Goal: Information Seeking & Learning: Learn about a topic

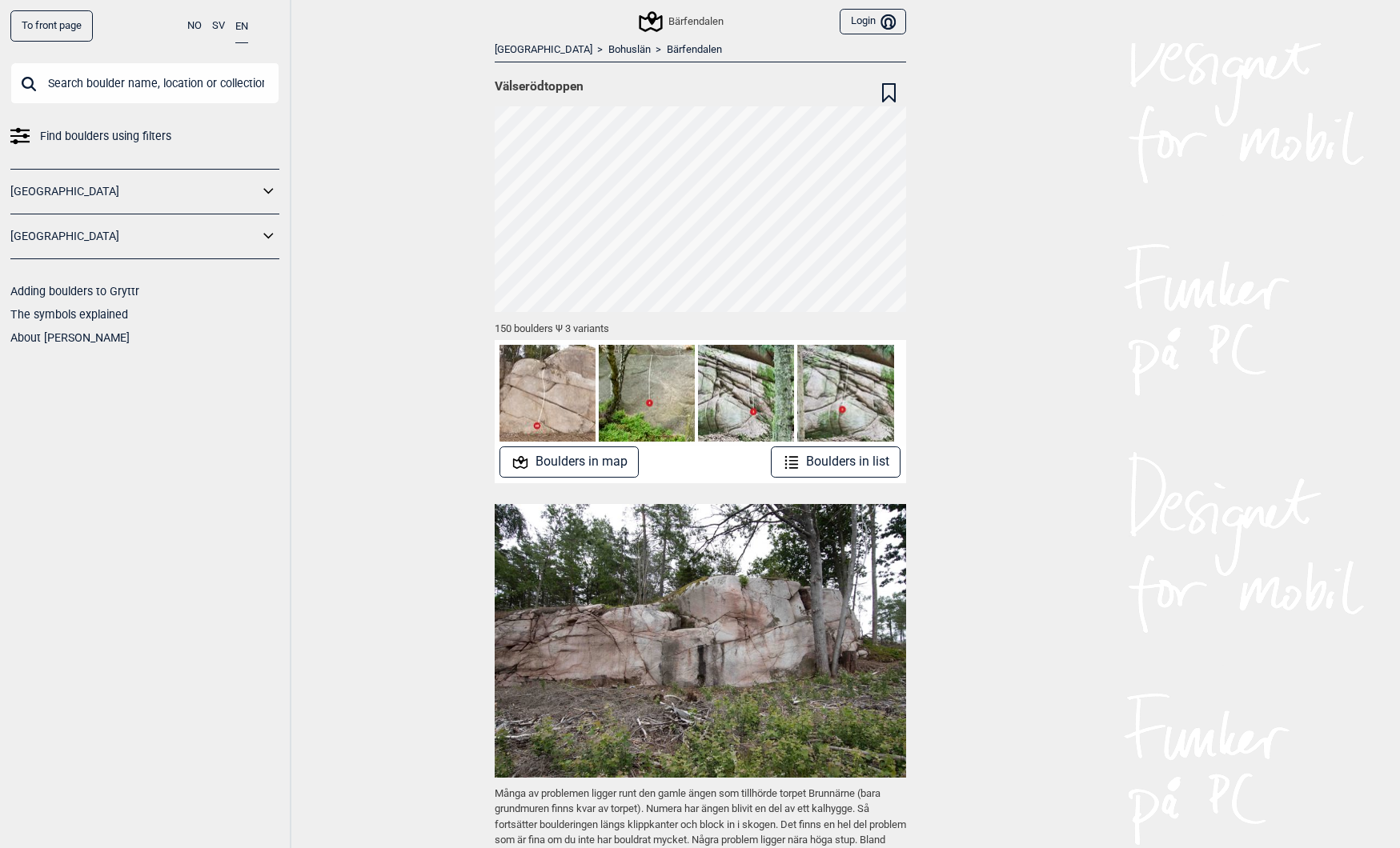
click at [129, 83] on input "text" at bounding box center [145, 83] width 269 height 42
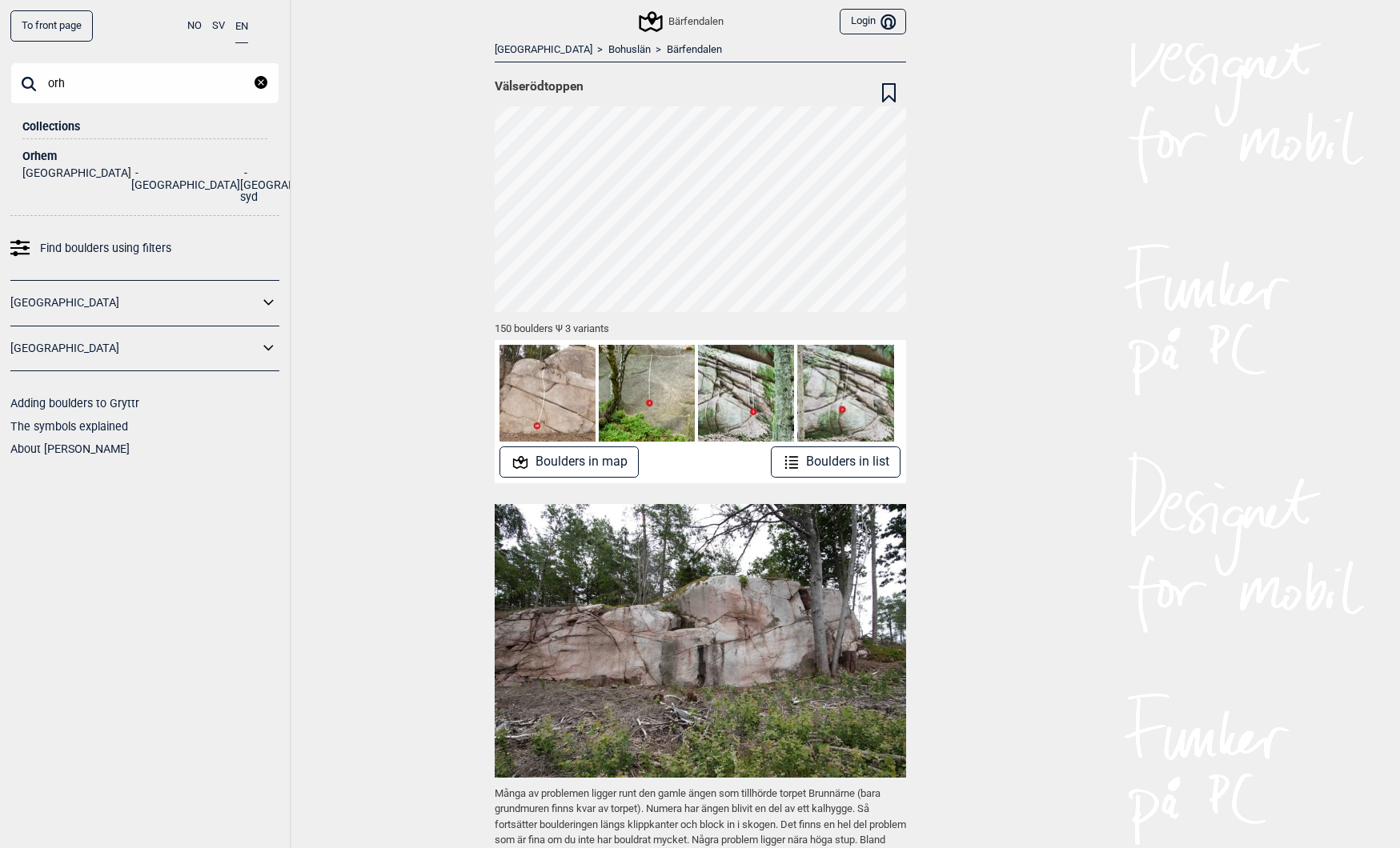
type input "orh"
click at [46, 153] on div "Orhem" at bounding box center [145, 156] width 245 height 12
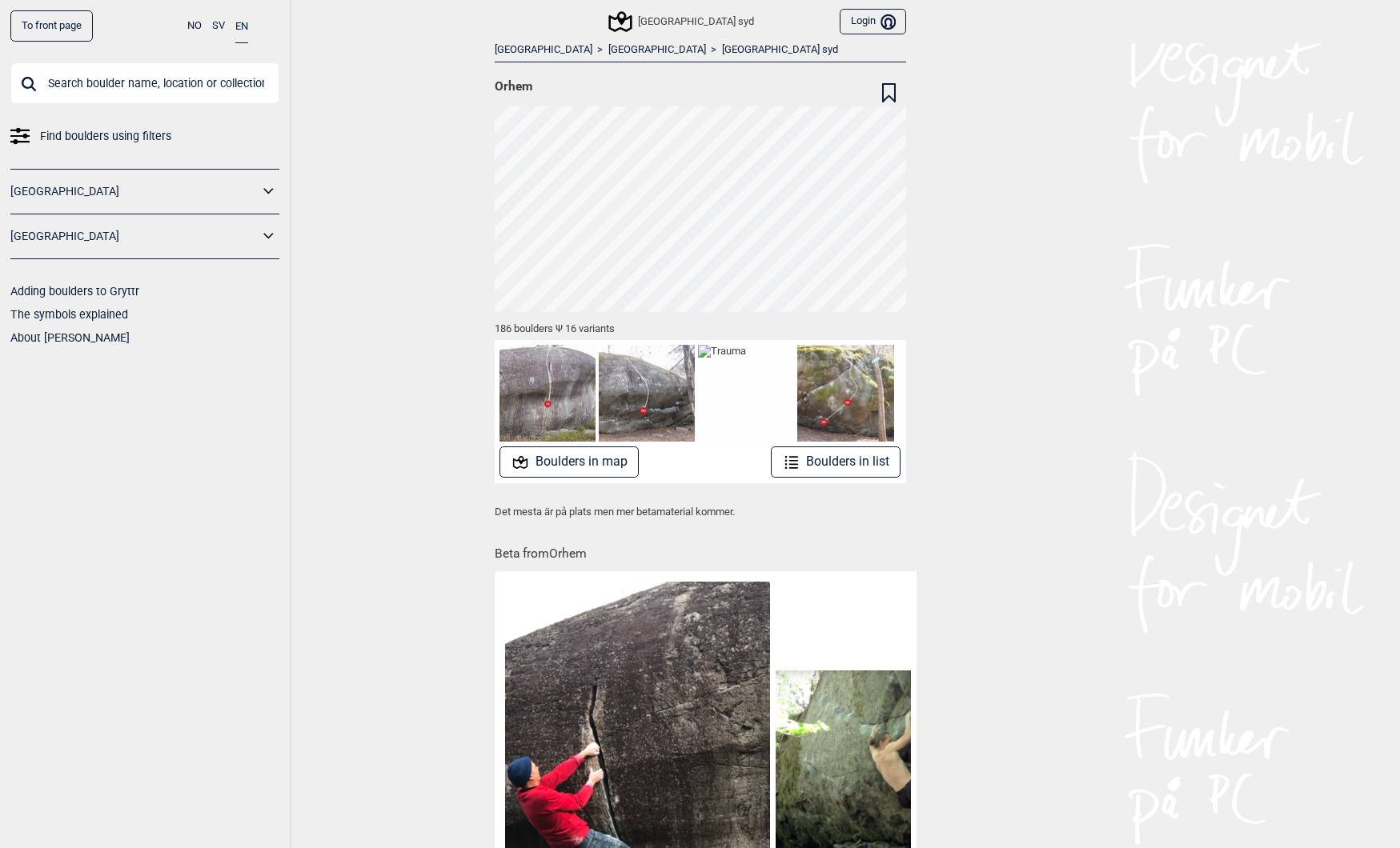
click at [802, 460] on button "Boulders in list" at bounding box center [836, 462] width 130 height 31
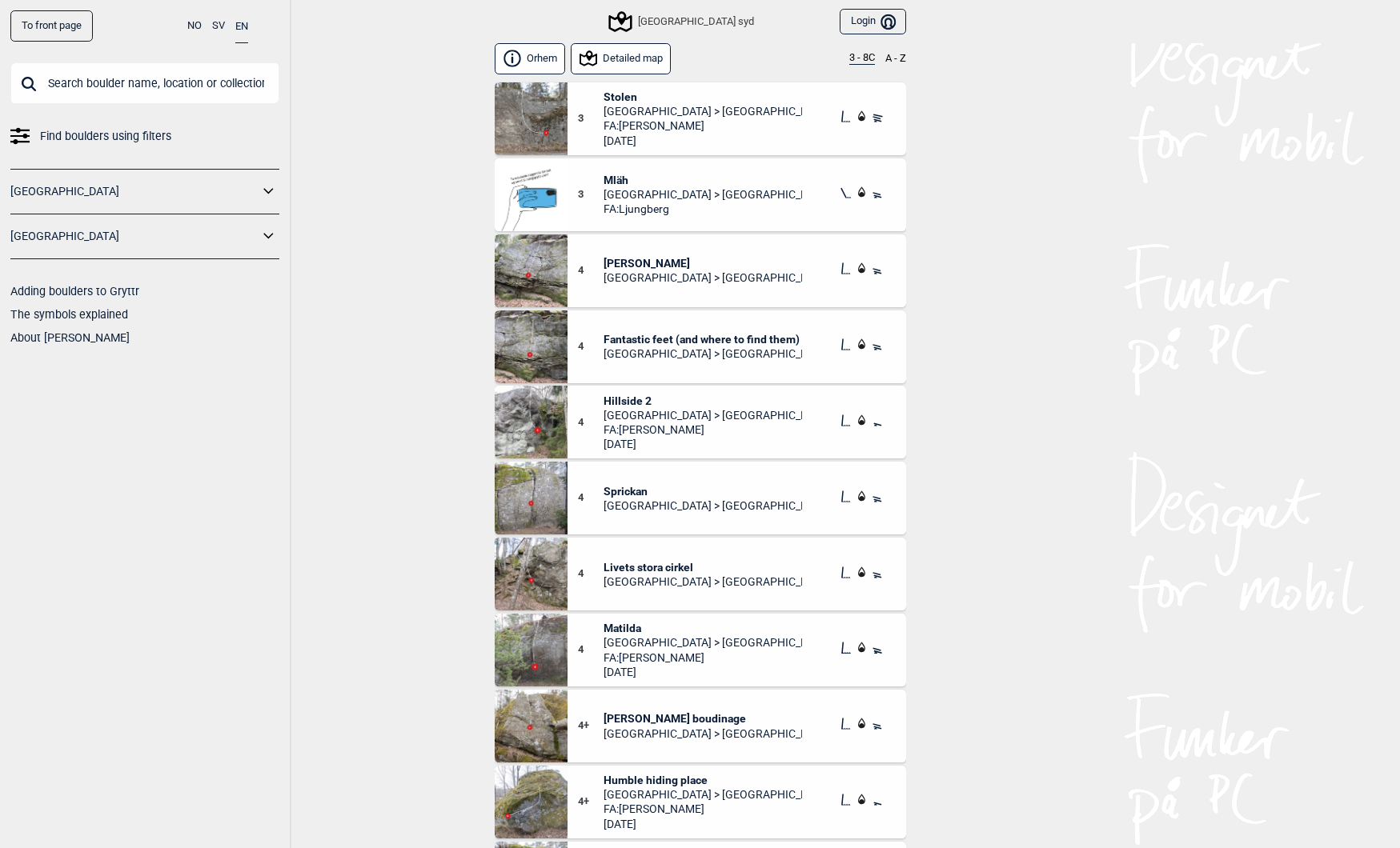
click at [620, 56] on button "Detailed map" at bounding box center [621, 59] width 101 height 31
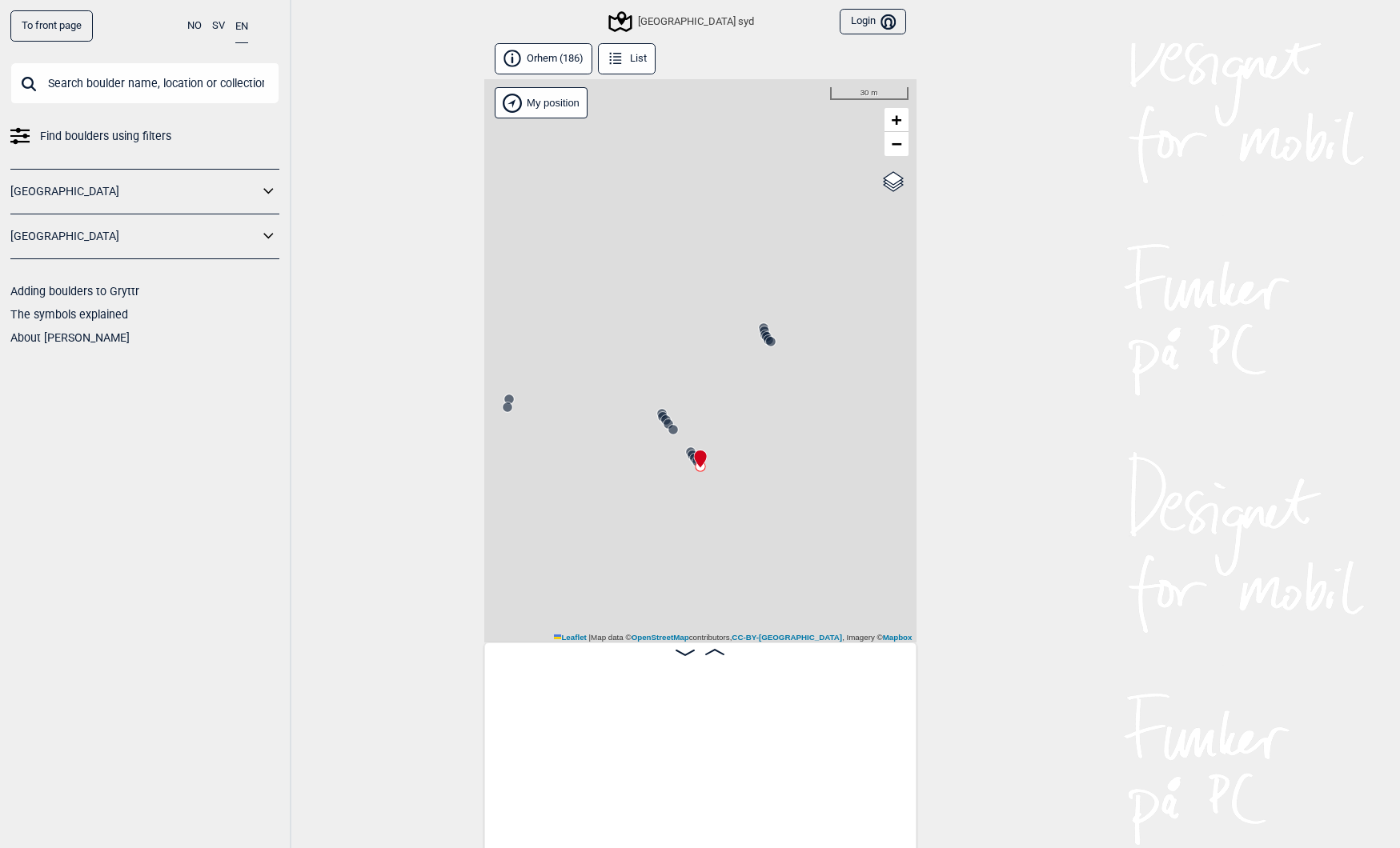
scroll to position [0, 7441]
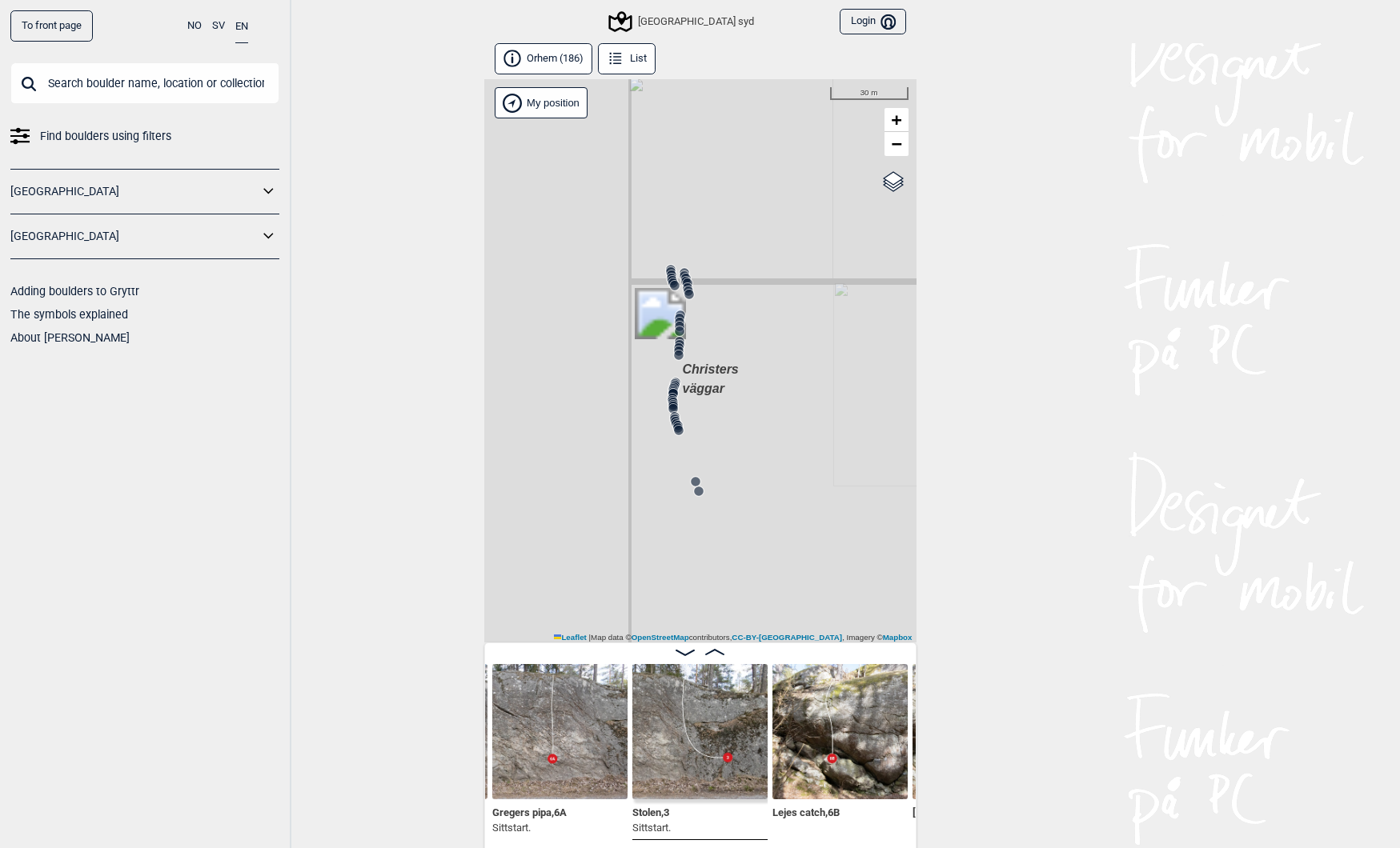
drag, startPoint x: 580, startPoint y: 361, endPoint x: 927, endPoint y: 462, distance: 361.4
click at [924, 460] on div "To front page NO SV EN Find boulders using filters [GEOGRAPHIC_DATA] [GEOGRAPHI…" at bounding box center [700, 424] width 1400 height 848
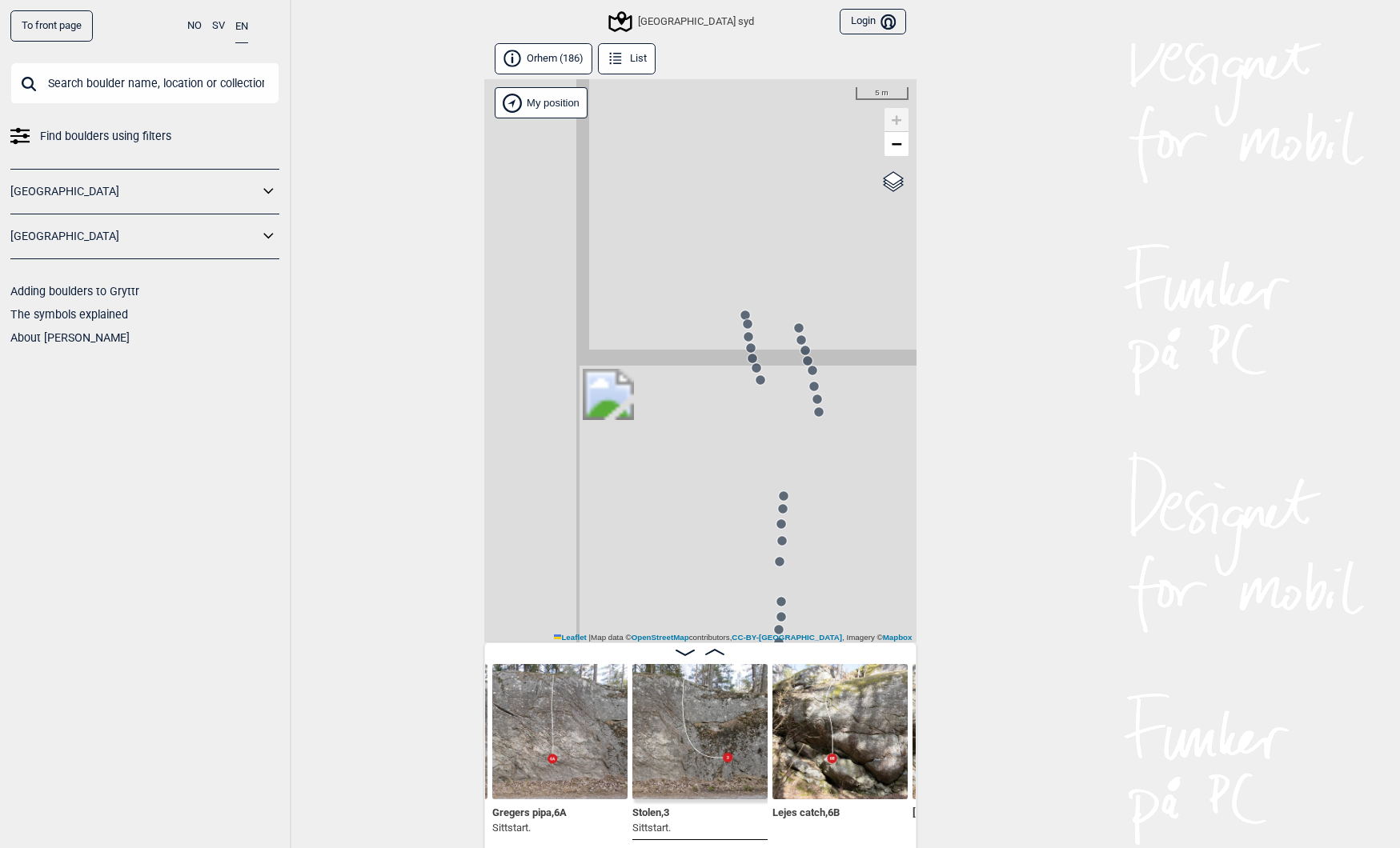
click at [797, 326] on circle at bounding box center [799, 328] width 10 height 10
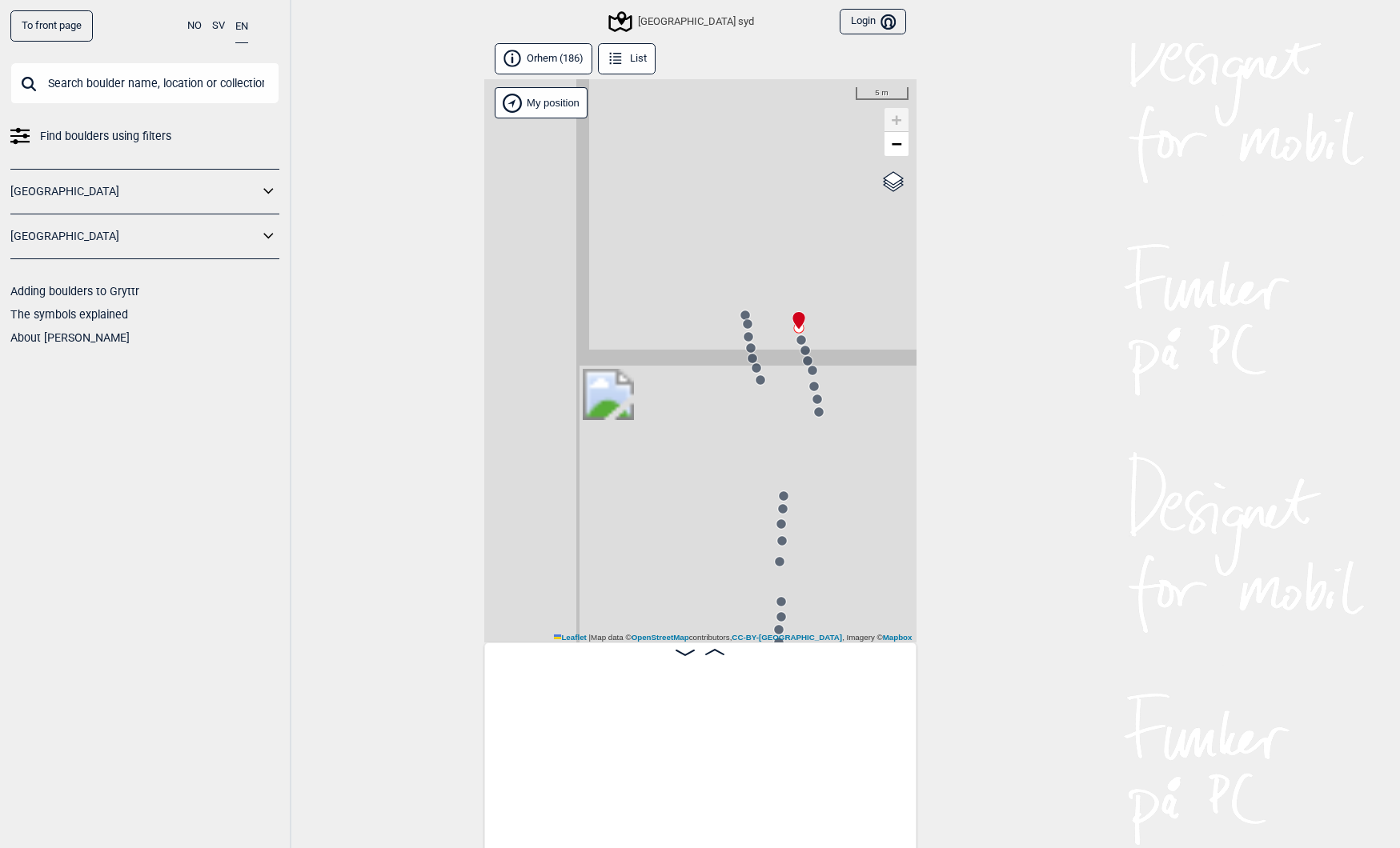
scroll to position [0, 8953]
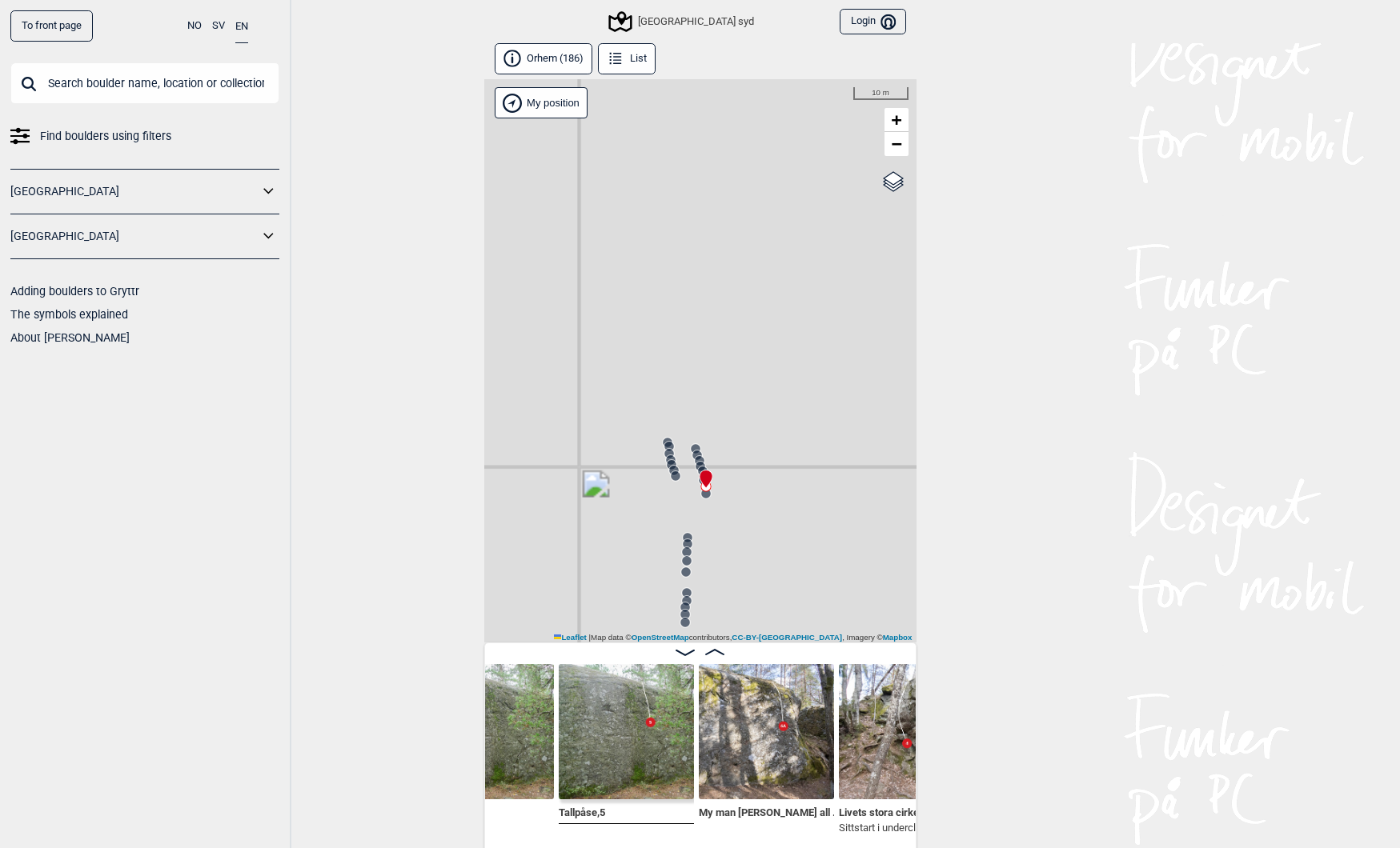
scroll to position [0, 9883]
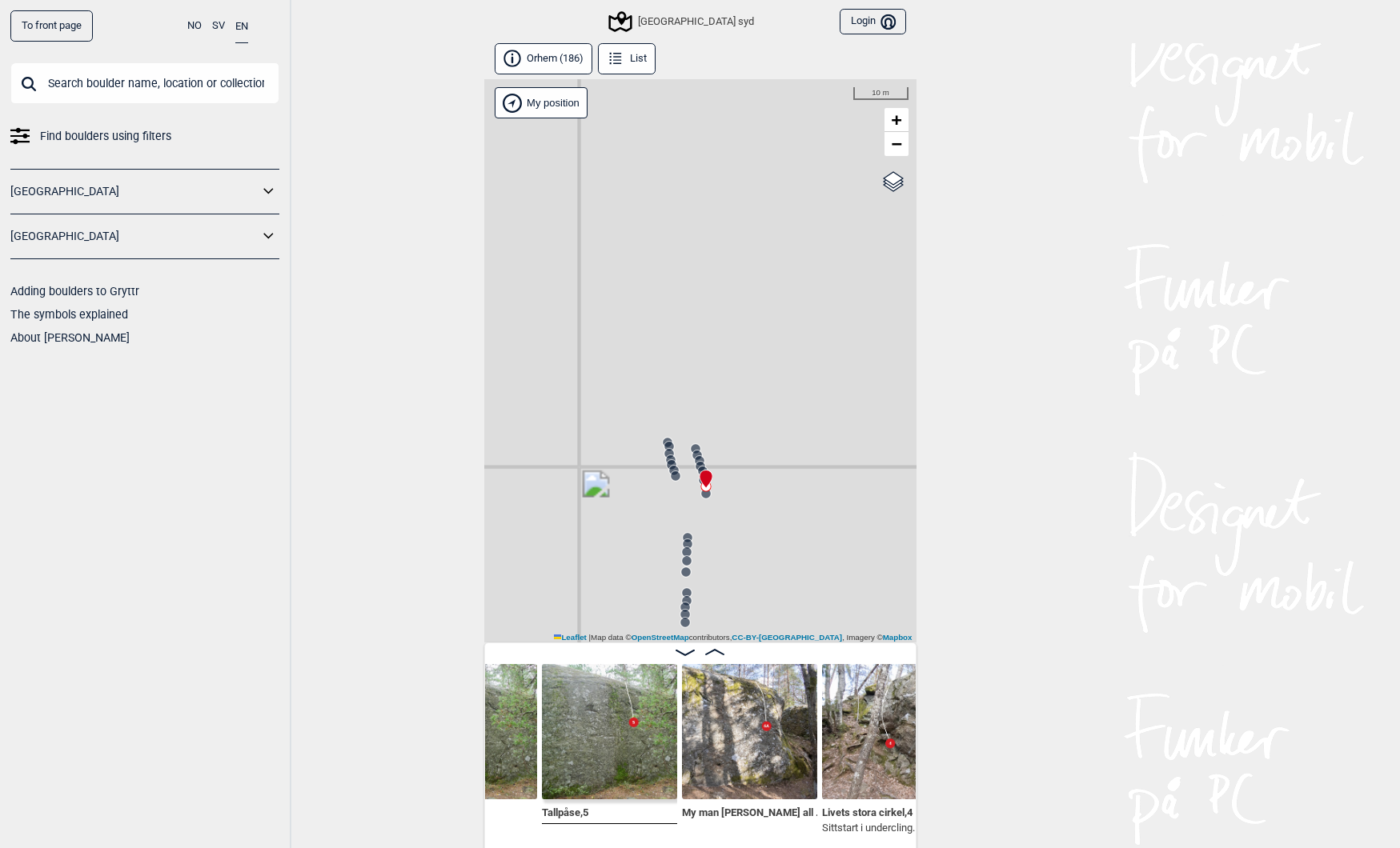
click at [735, 757] on img at bounding box center [750, 732] width 136 height 136
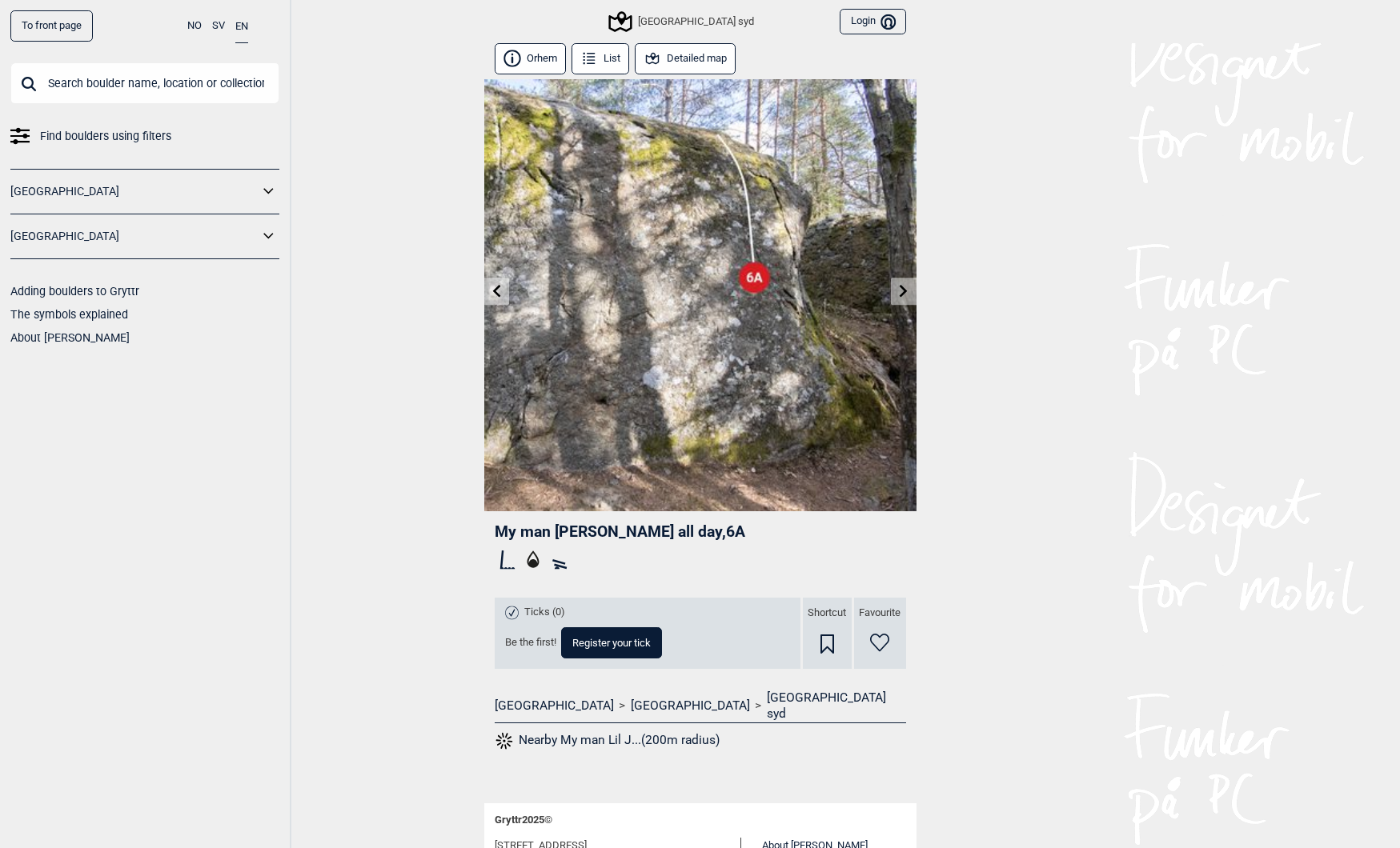
click at [676, 57] on button "Detailed map" at bounding box center [685, 59] width 102 height 31
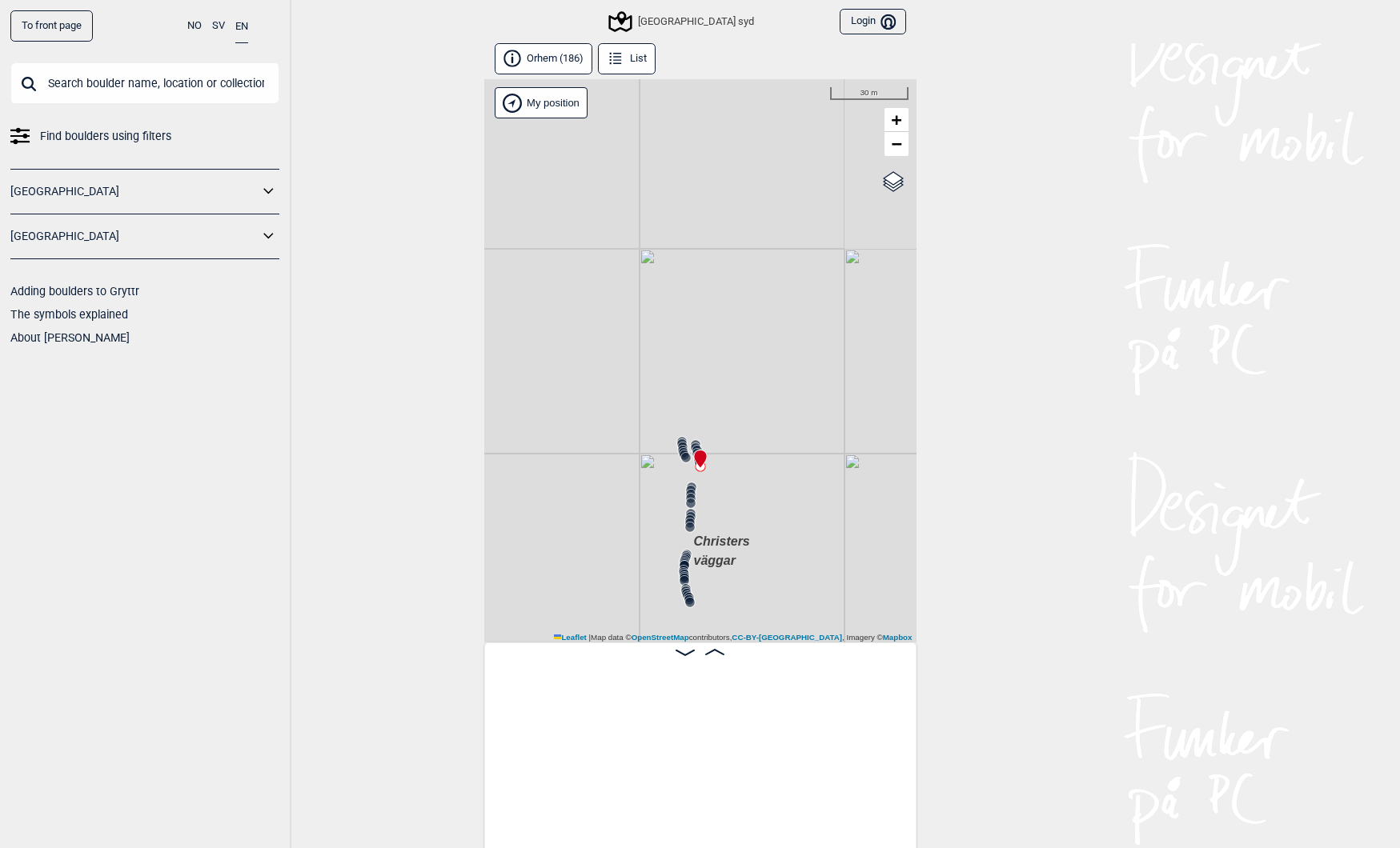
scroll to position [0, 9876]
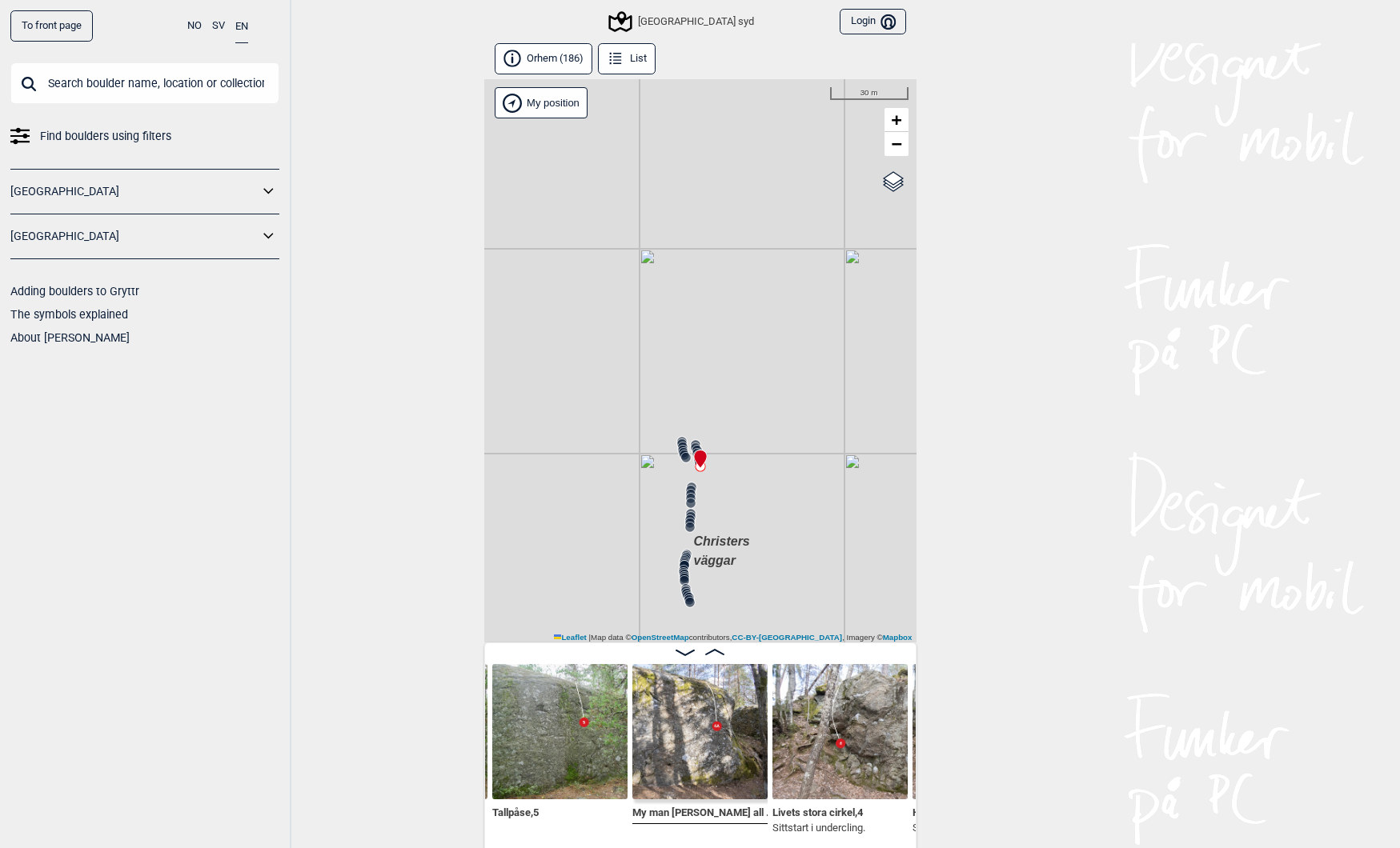
click at [687, 576] on circle at bounding box center [684, 580] width 10 height 10
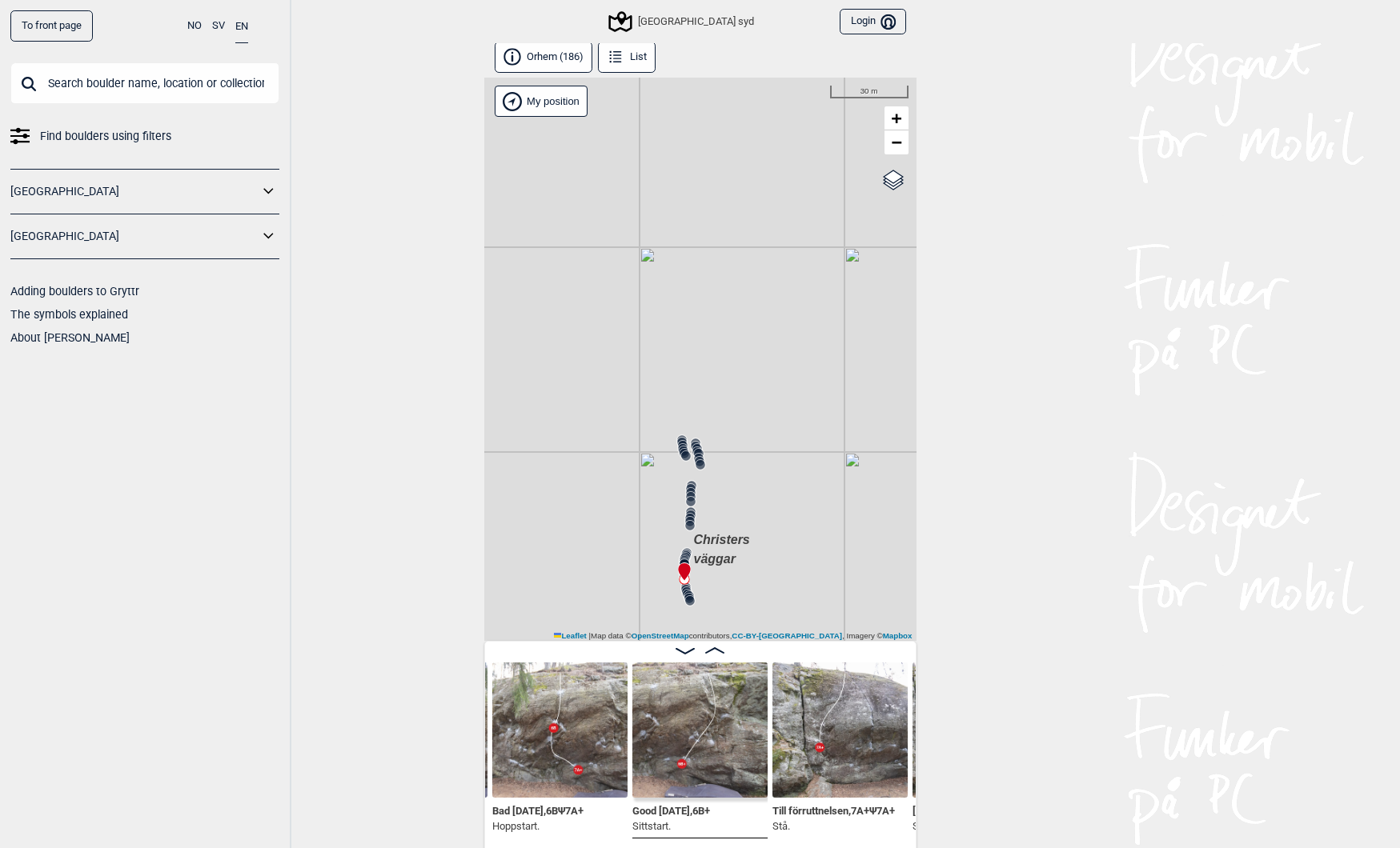
scroll to position [1, 0]
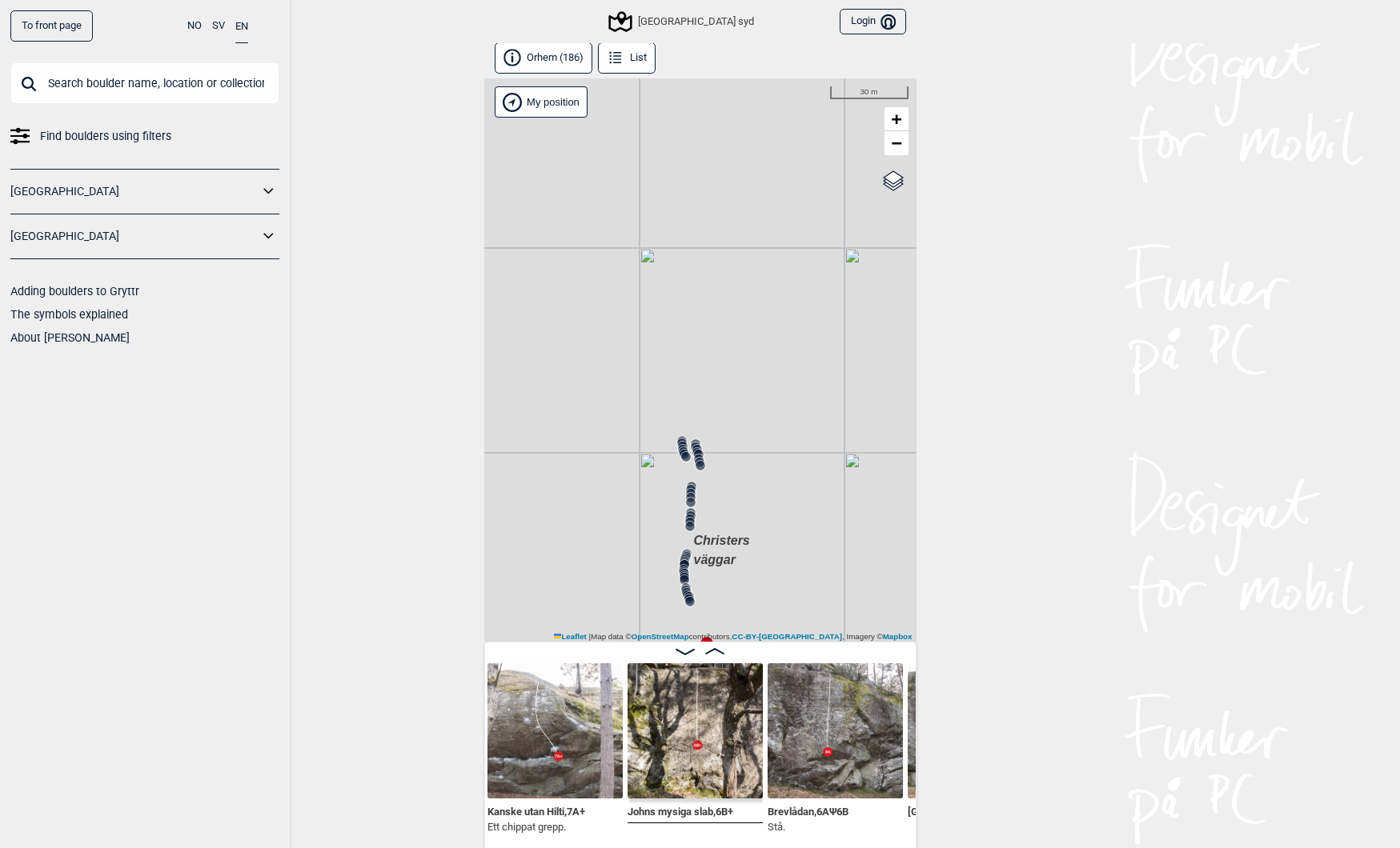
scroll to position [0, 15357]
click at [675, 813] on span "Johns mysiga slab , 6B+" at bounding box center [678, 811] width 106 height 16
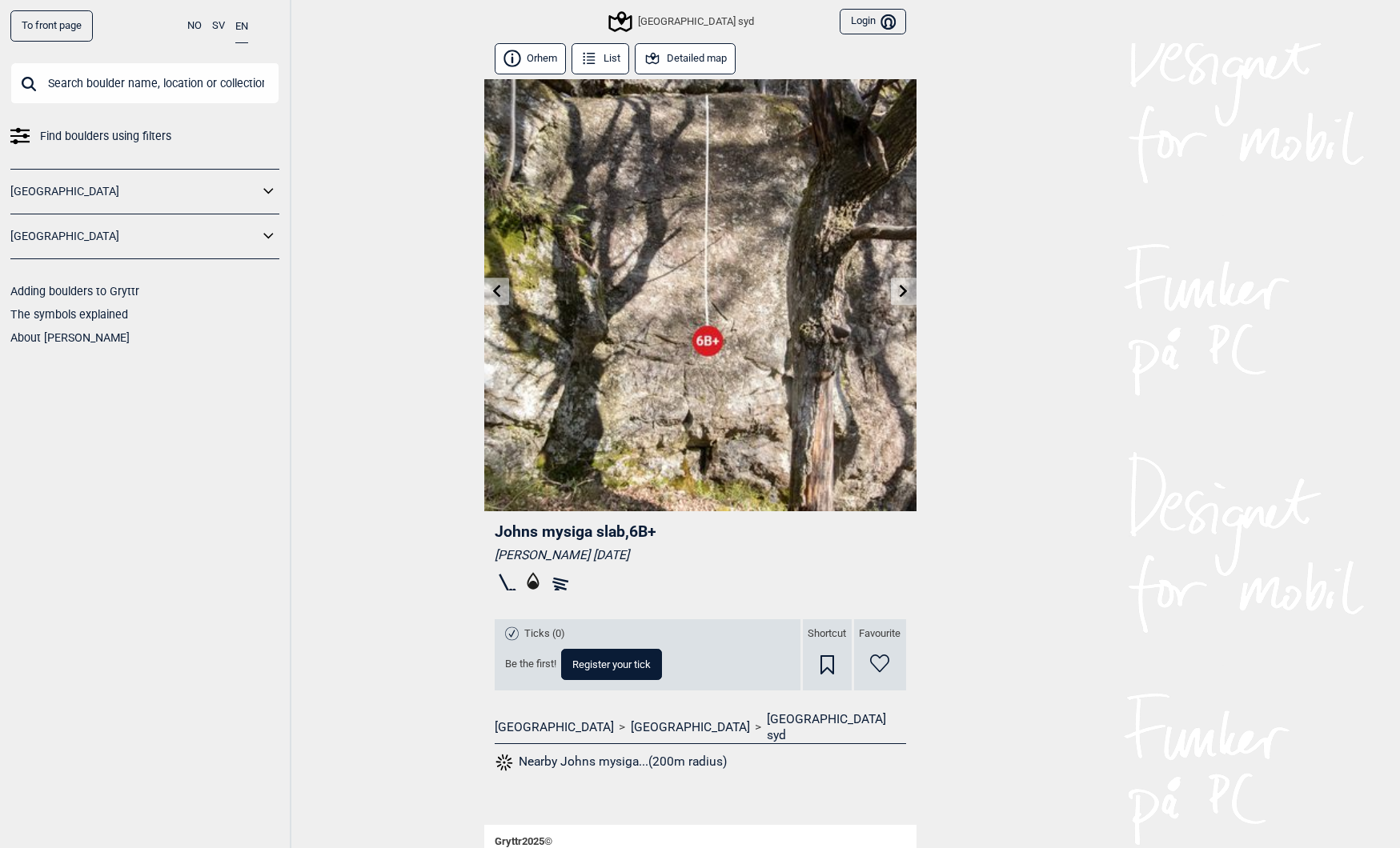
click at [904, 293] on icon at bounding box center [903, 290] width 8 height 13
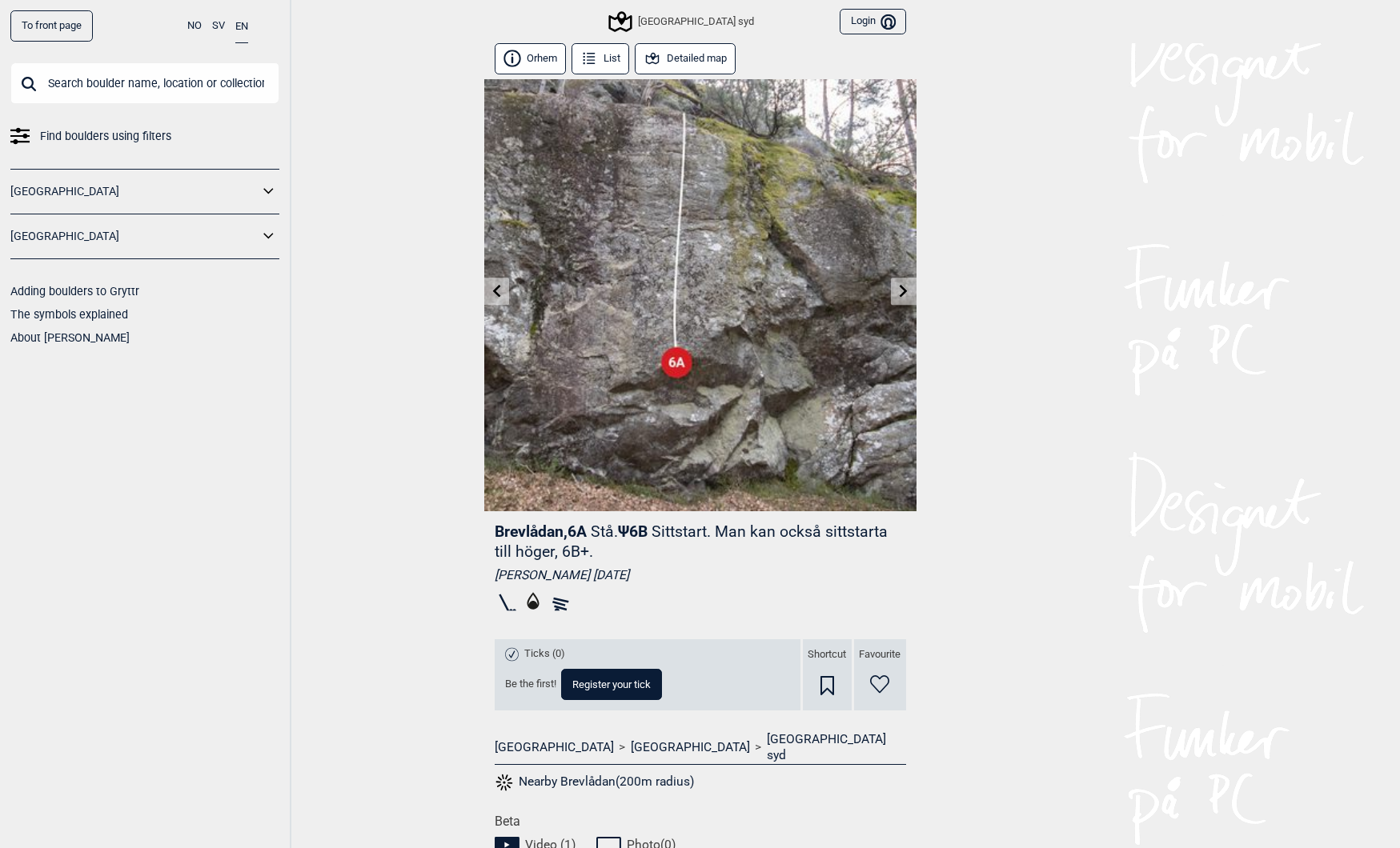
click at [904, 293] on icon at bounding box center [903, 290] width 8 height 13
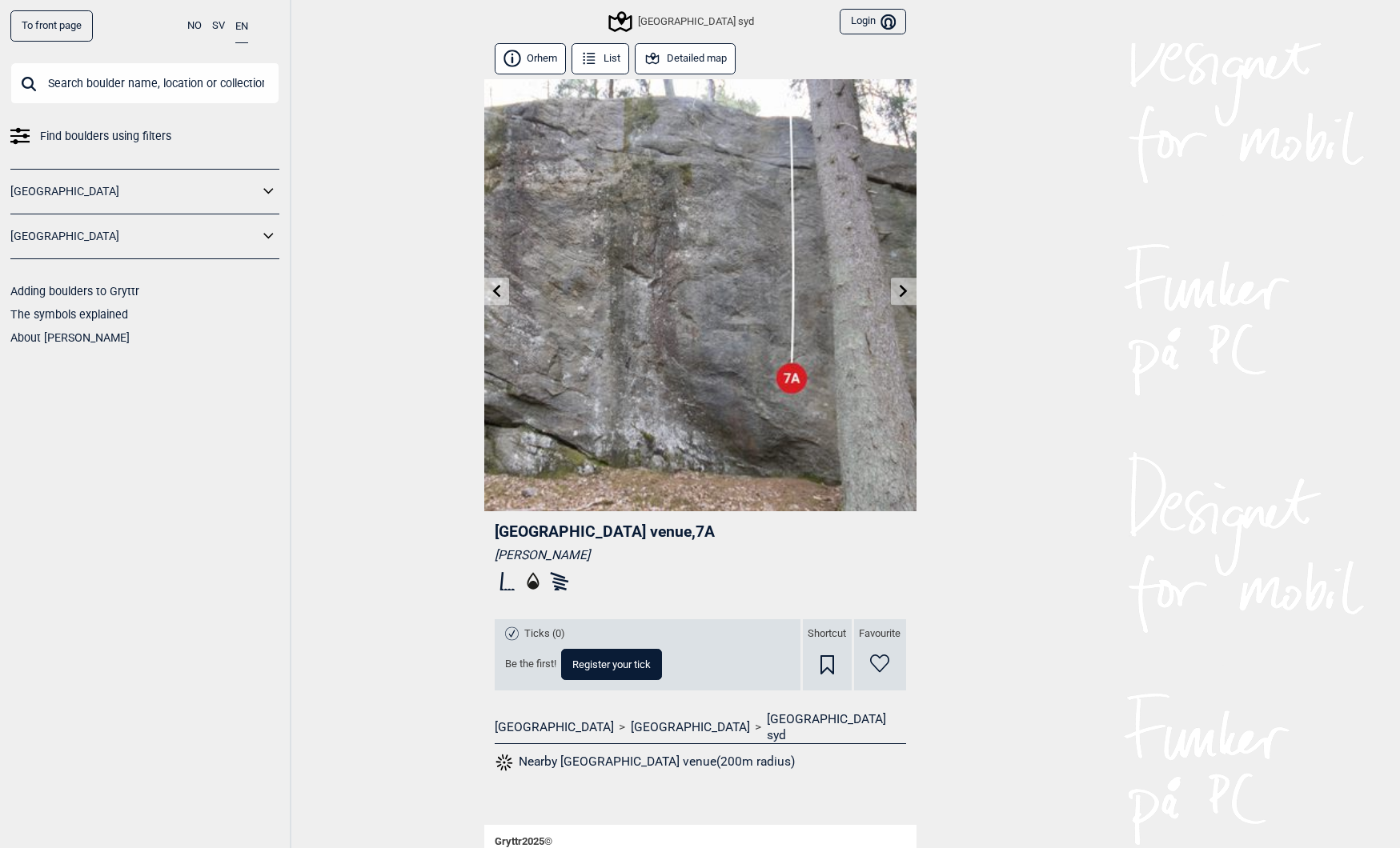
click at [904, 293] on icon at bounding box center [903, 290] width 8 height 13
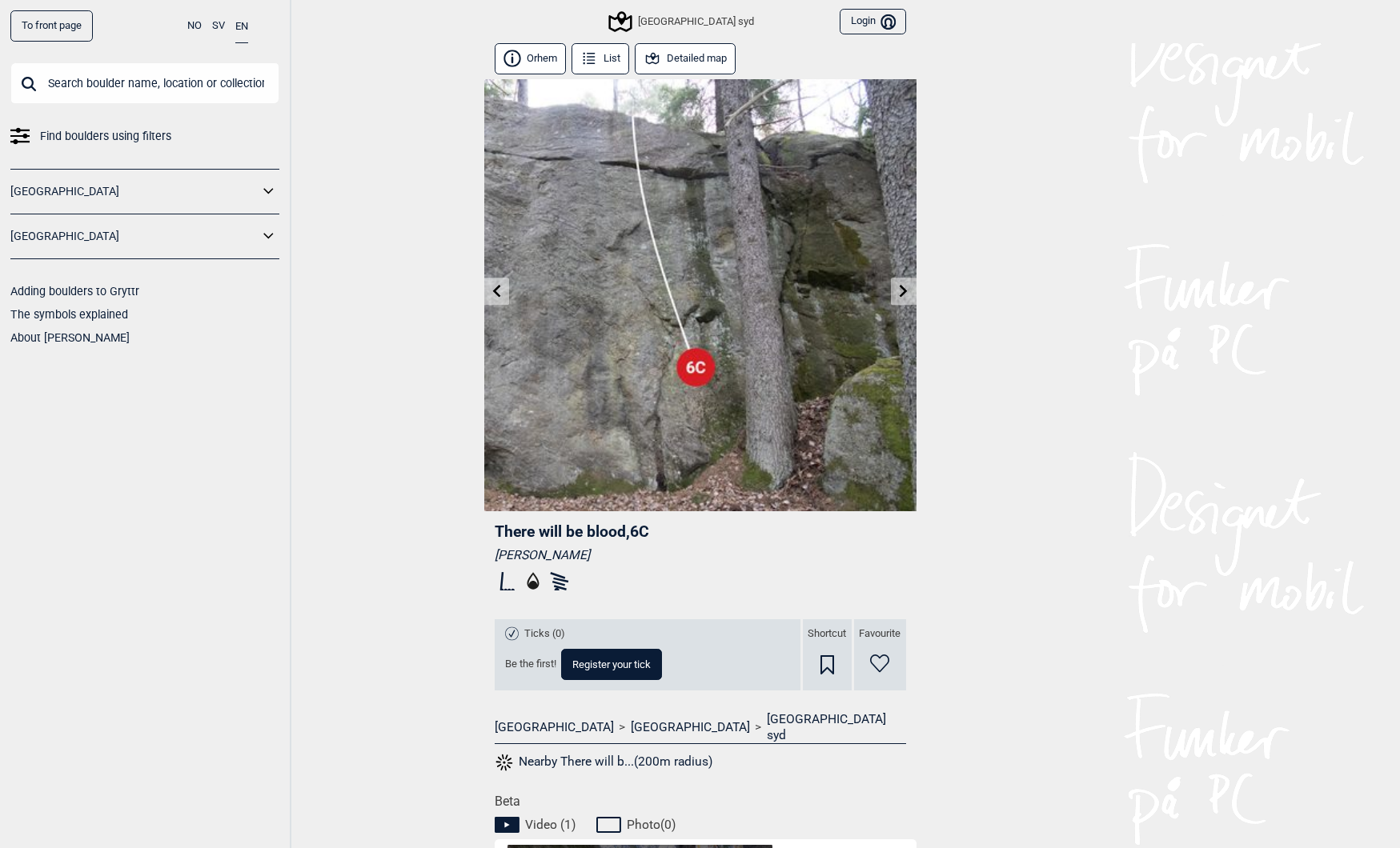
click at [414, 99] on div "To front page NO SV EN Find boulders using filters [GEOGRAPHIC_DATA] [GEOGRAPHI…" at bounding box center [700, 424] width 1400 height 848
click at [66, 535] on div "To front page NO SV EN Find boulders using filters [GEOGRAPHIC_DATA] [GEOGRAPHI…" at bounding box center [145, 424] width 291 height 848
click at [58, 30] on link "To front page" at bounding box center [51, 26] width 83 height 31
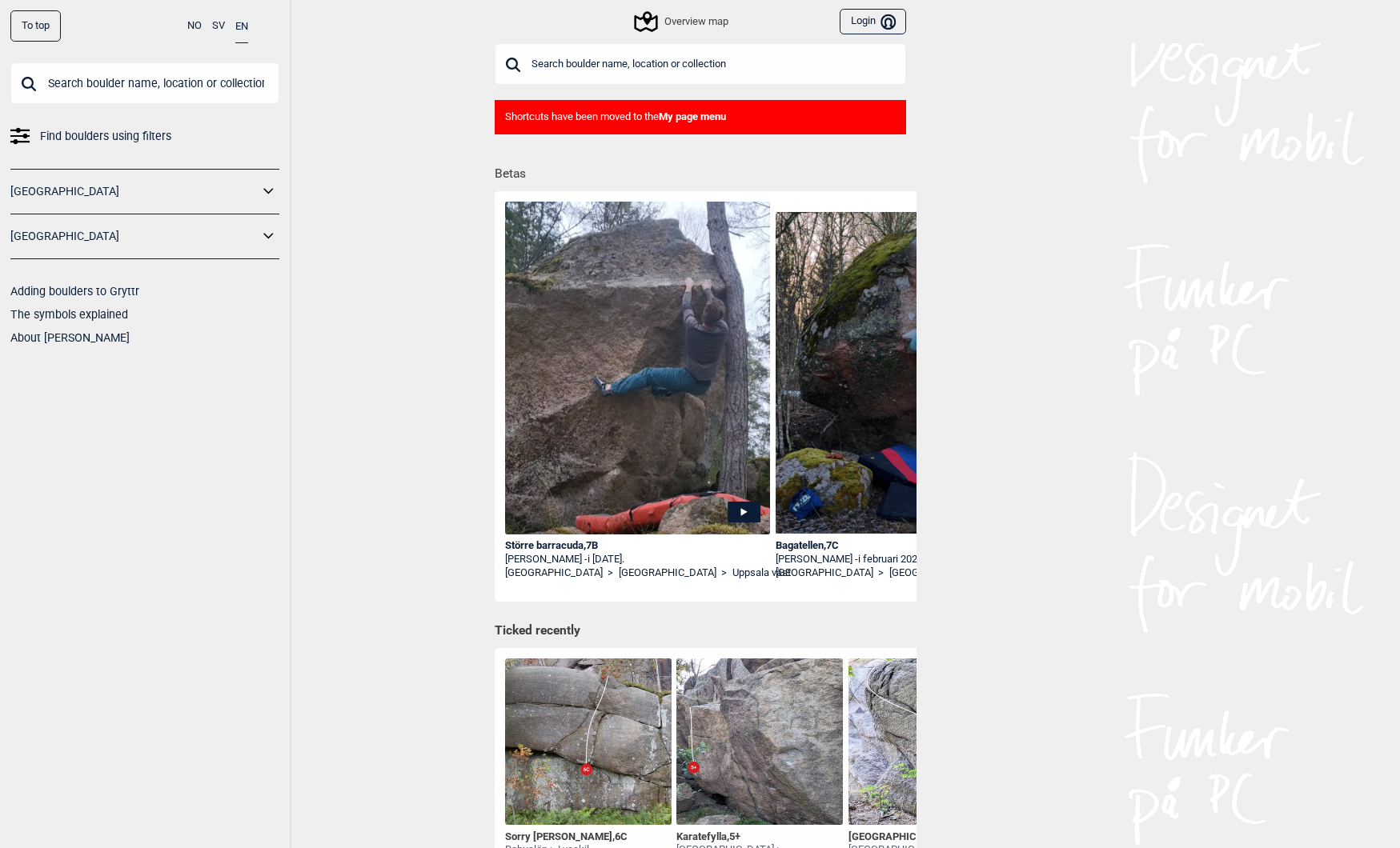
click at [530, 543] on div "Större barracuda , 7B" at bounding box center [638, 547] width 266 height 14
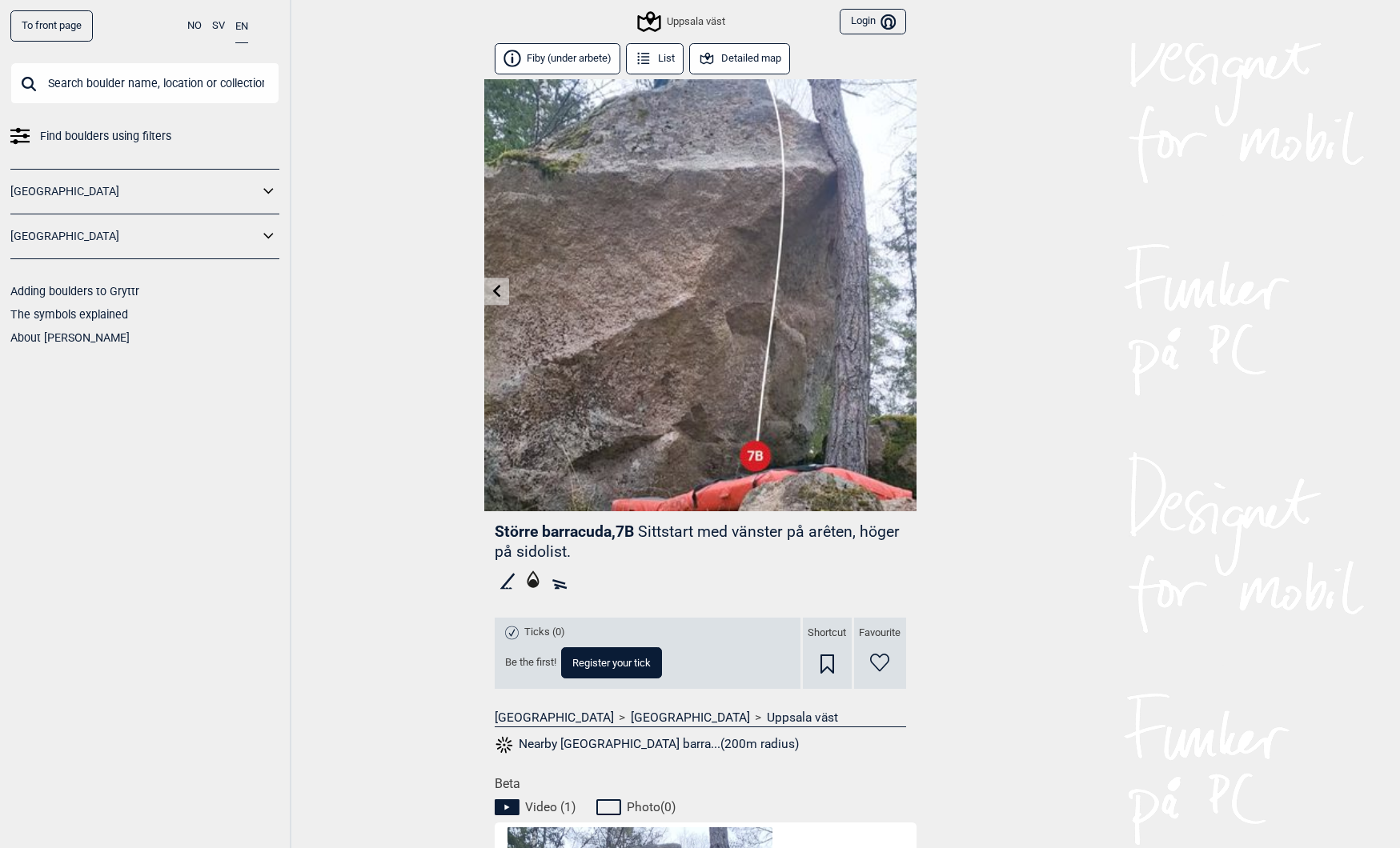
click at [564, 59] on button "Fiby (under arbete)" at bounding box center [558, 59] width 127 height 31
